Goal: Task Accomplishment & Management: Manage account settings

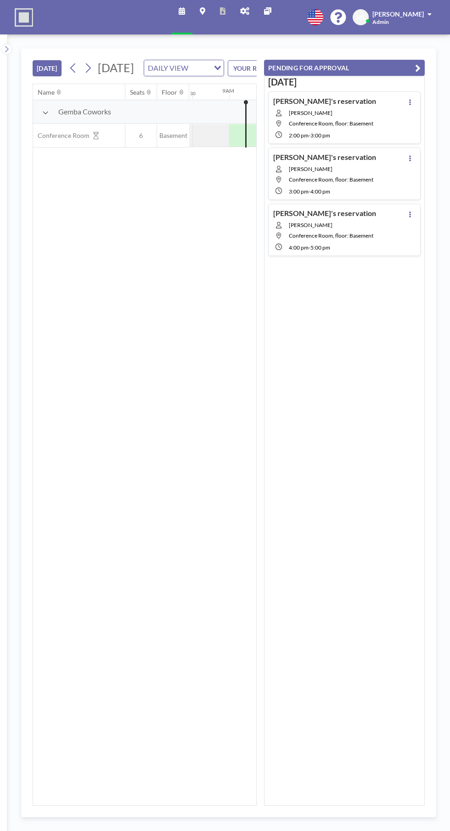
scroll to position [0, 625]
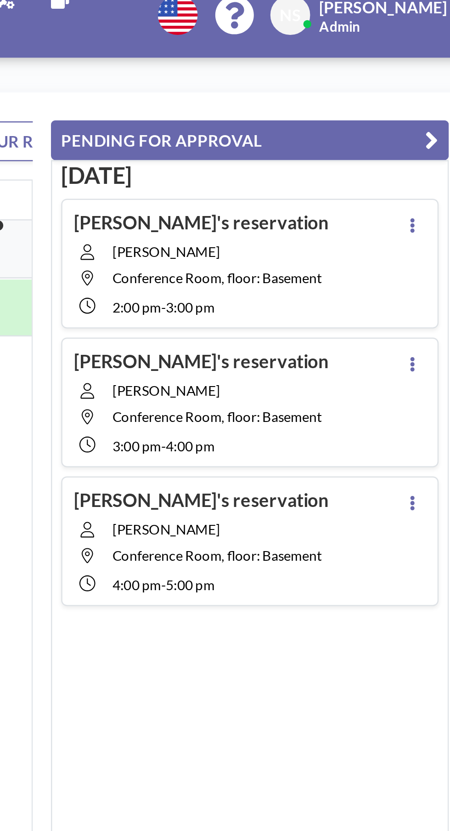
click at [410, 104] on icon at bounding box center [411, 102] width 4 height 6
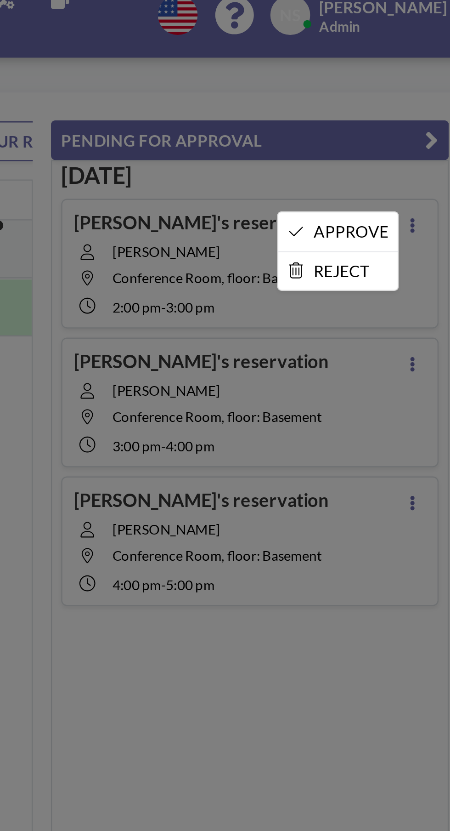
click at [390, 103] on li "APPROVE" at bounding box center [380, 105] width 48 height 16
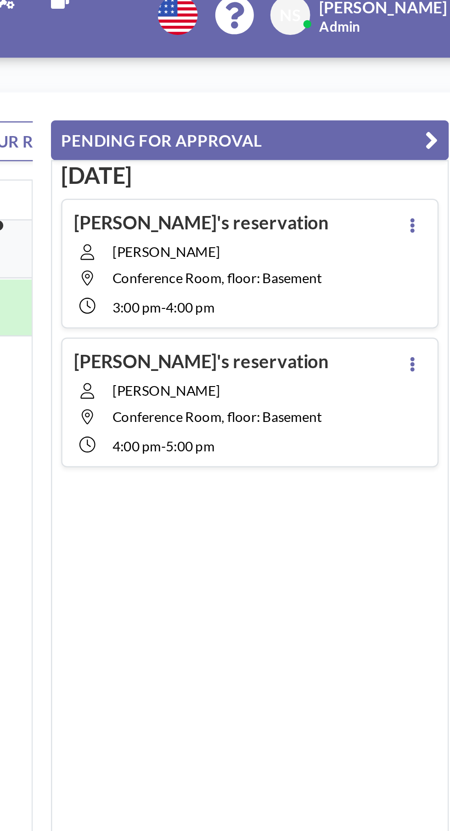
click at [410, 101] on icon at bounding box center [411, 102] width 4 height 6
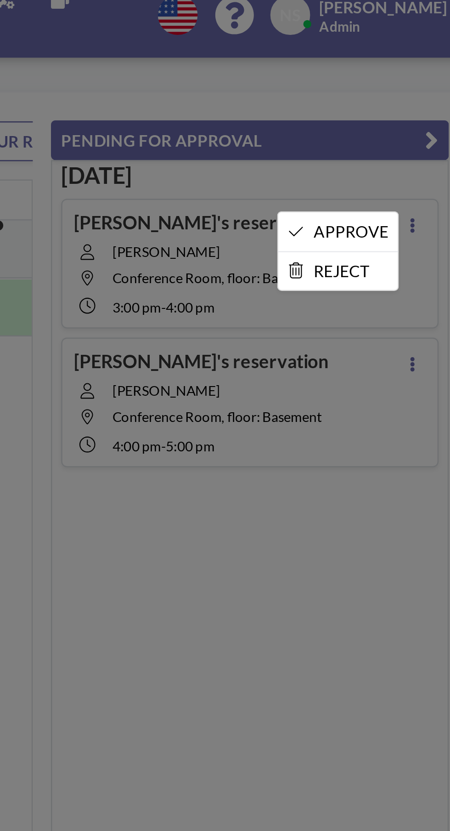
click at [393, 103] on li "APPROVE" at bounding box center [380, 105] width 48 height 16
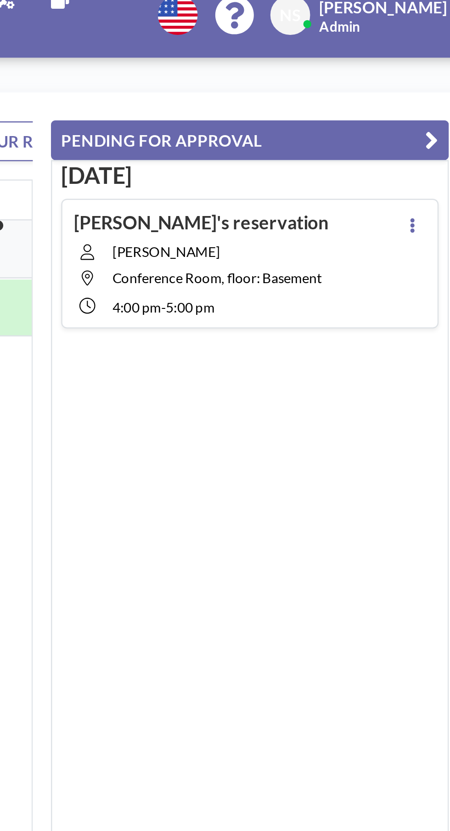
click at [410, 102] on icon at bounding box center [411, 102] width 4 height 6
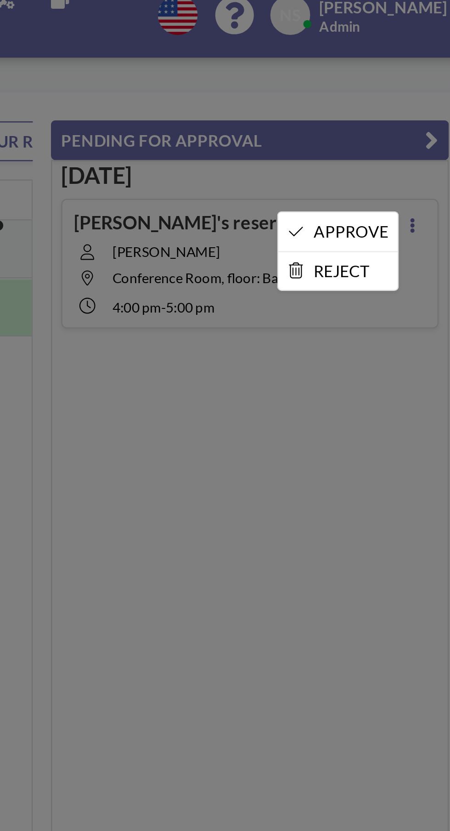
click at [393, 102] on li "APPROVE" at bounding box center [380, 105] width 48 height 16
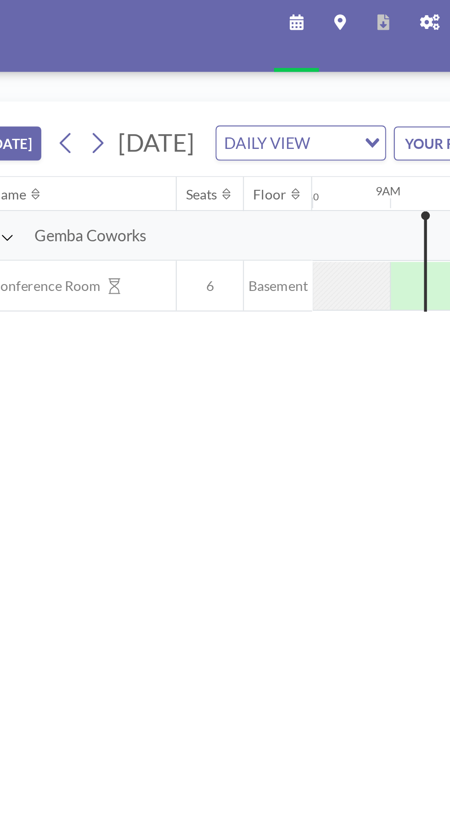
scroll to position [0, 626]
